Goal: Contribute content: Contribute content

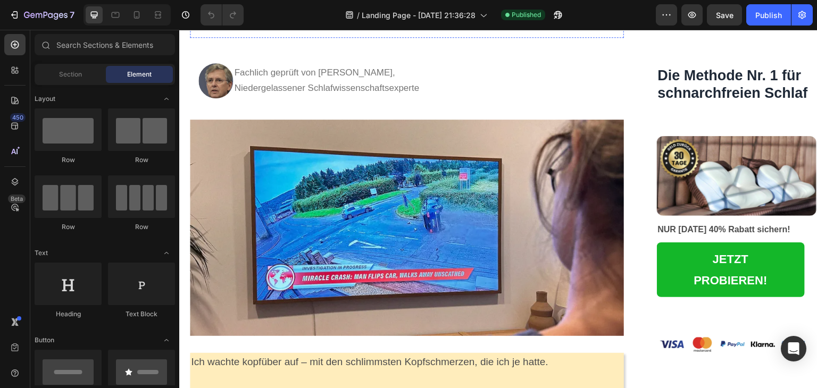
scroll to position [249, 0]
click at [523, 186] on img at bounding box center [407, 228] width 434 height 217
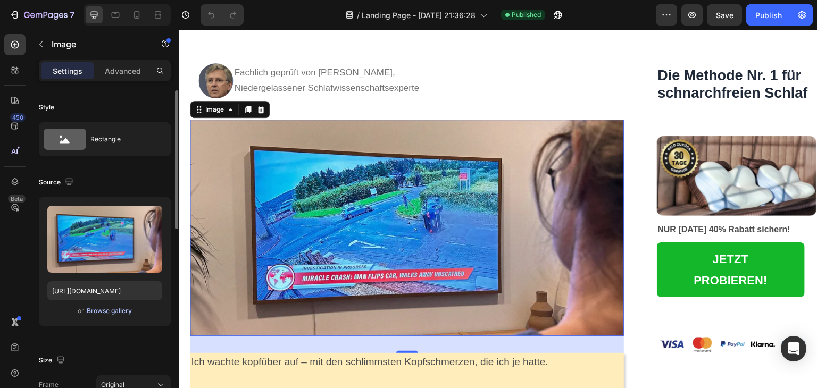
click at [95, 313] on div "Browse gallery" at bounding box center [109, 311] width 45 height 10
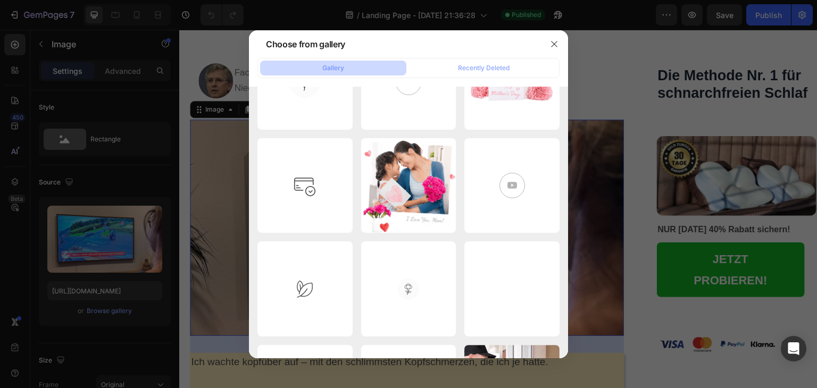
scroll to position [0, 0]
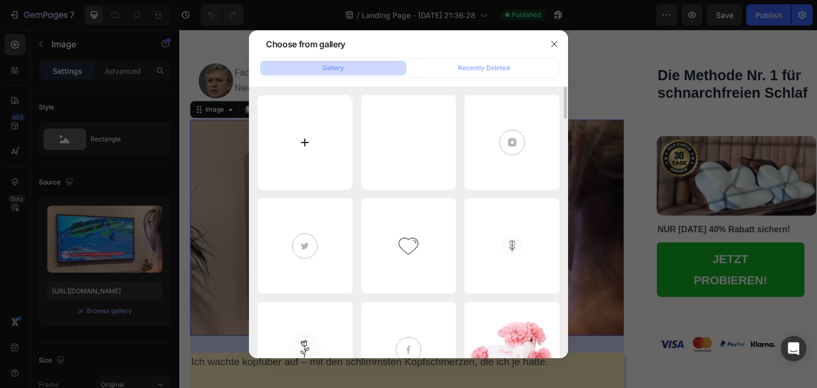
click at [316, 141] on input "file" at bounding box center [305, 142] width 95 height 95
type input "C:\fakepath\ChatGPT Image [DATE], 21_19_33.png"
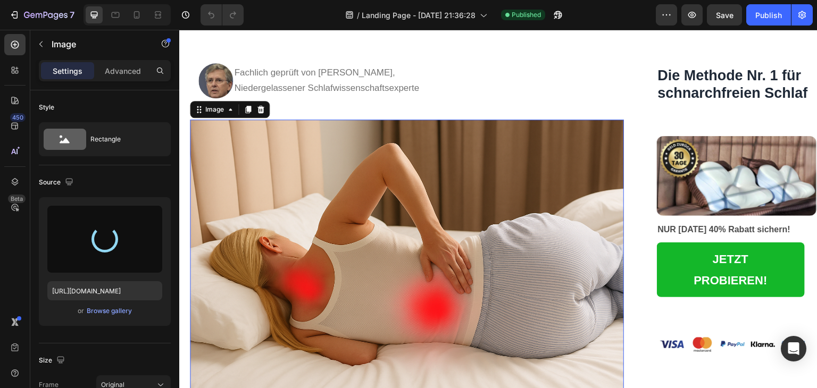
type input "[URL][DOMAIN_NAME]"
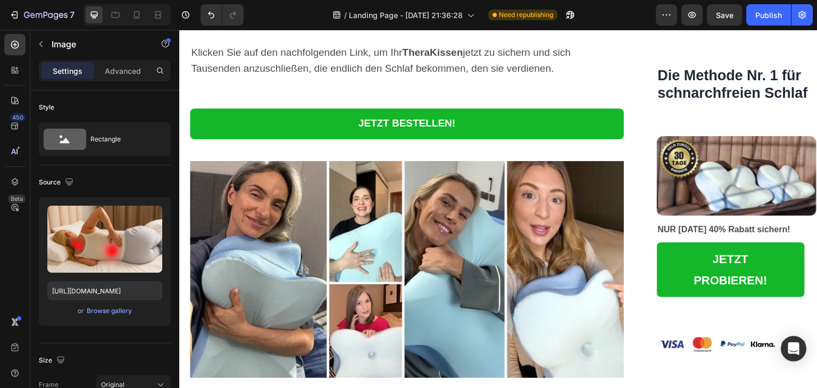
scroll to position [4988, 0]
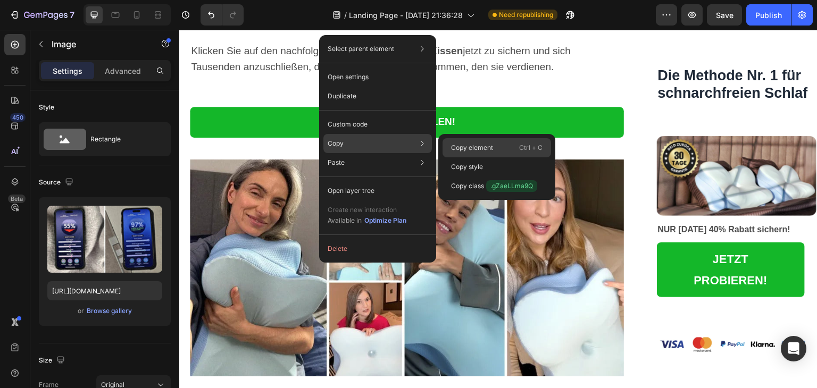
click at [479, 151] on p "Copy element" at bounding box center [472, 148] width 42 height 10
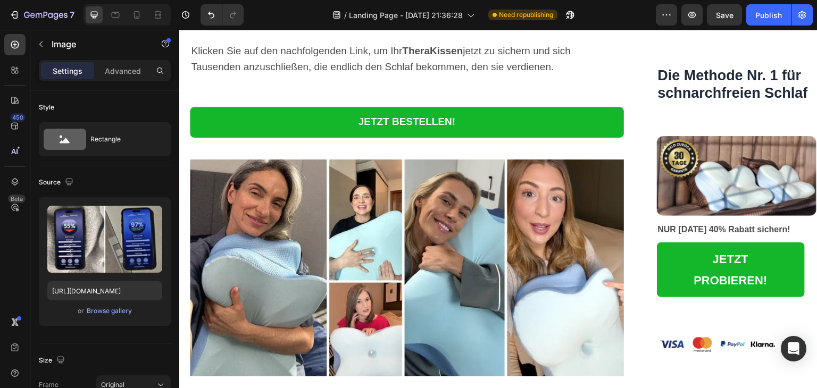
click at [103, 308] on div "Browse gallery" at bounding box center [109, 311] width 45 height 10
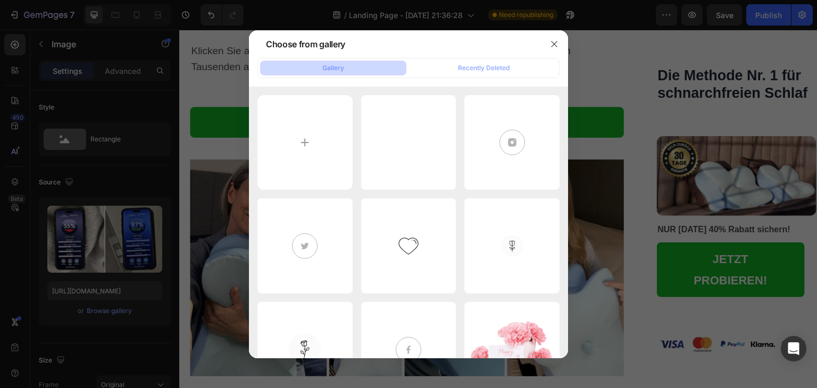
click at [296, 147] on input "file" at bounding box center [305, 142] width 95 height 95
type input "C:\fakepath\ChatGPT Image [DATE], 10_27_12.png"
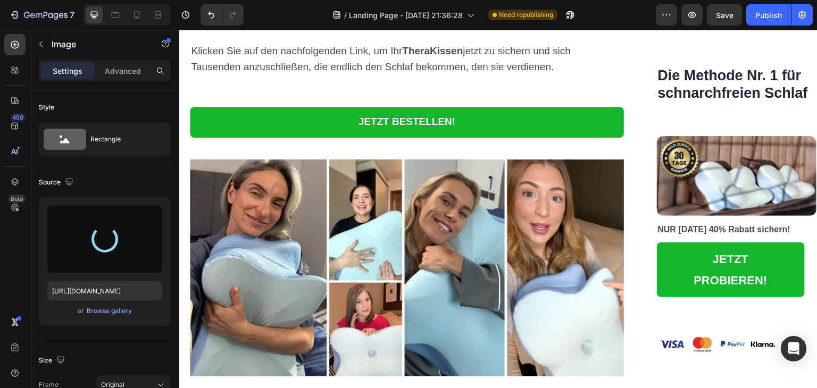
type input "[URL][DOMAIN_NAME]"
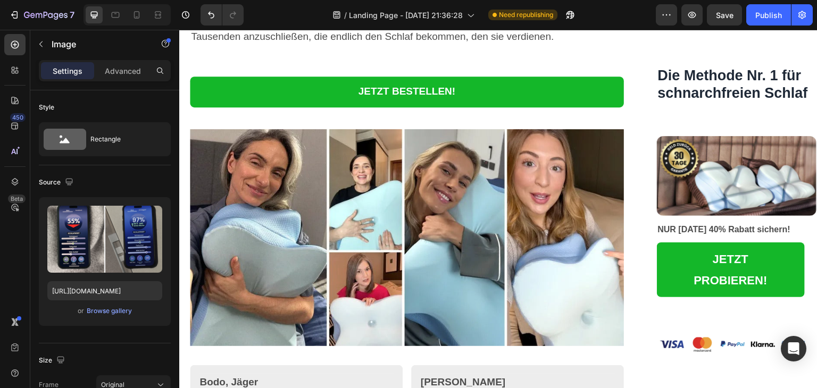
scroll to position [5036, 0]
